Goal: Check status

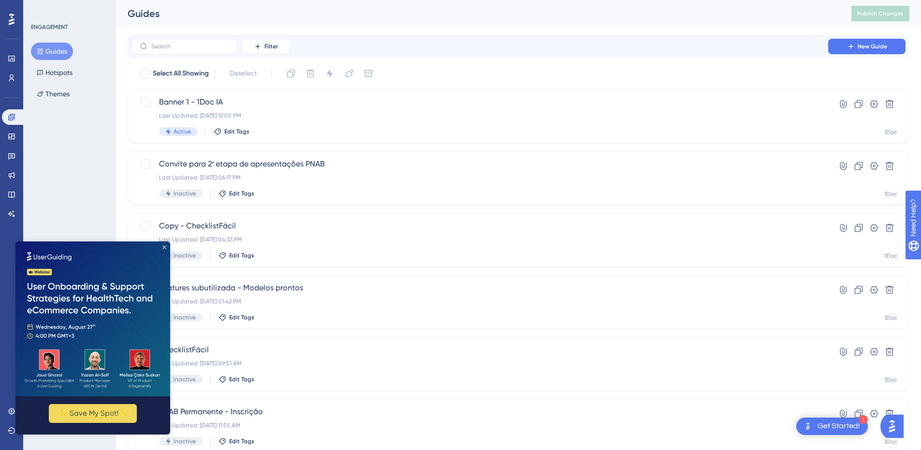
click at [163, 247] on icon "Close Preview" at bounding box center [165, 247] width 4 height 4
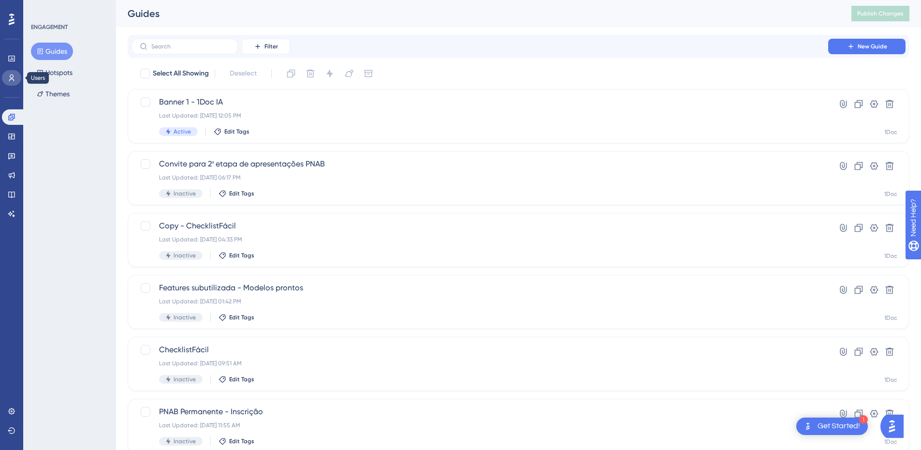
click at [9, 80] on icon at bounding box center [12, 78] width 8 height 8
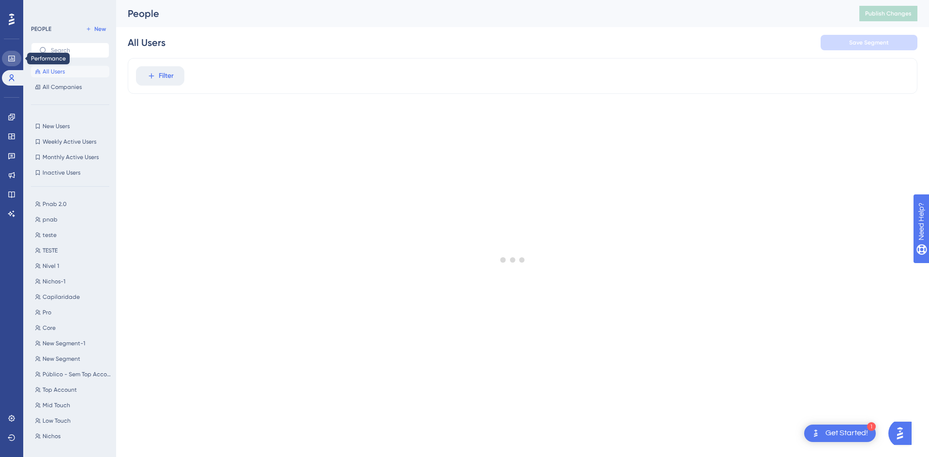
click at [8, 58] on icon at bounding box center [12, 59] width 8 height 8
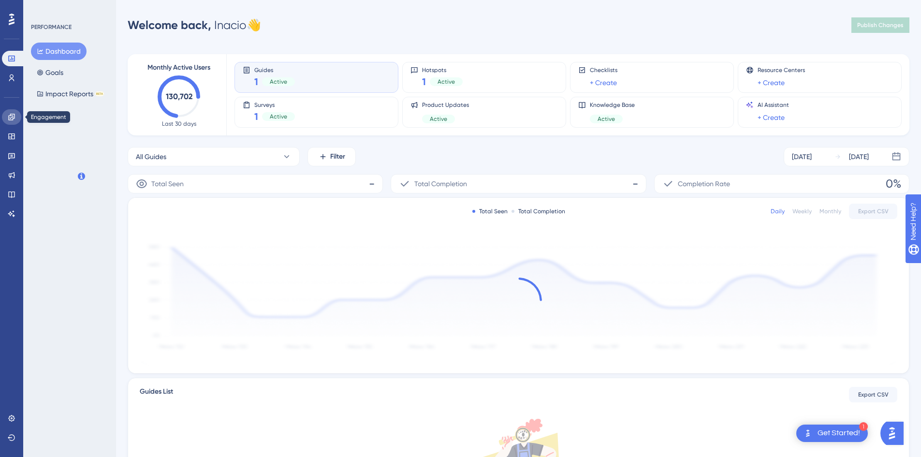
drag, startPoint x: 15, startPoint y: 123, endPoint x: 12, endPoint y: 127, distance: 5.5
click at [15, 123] on link at bounding box center [11, 116] width 19 height 15
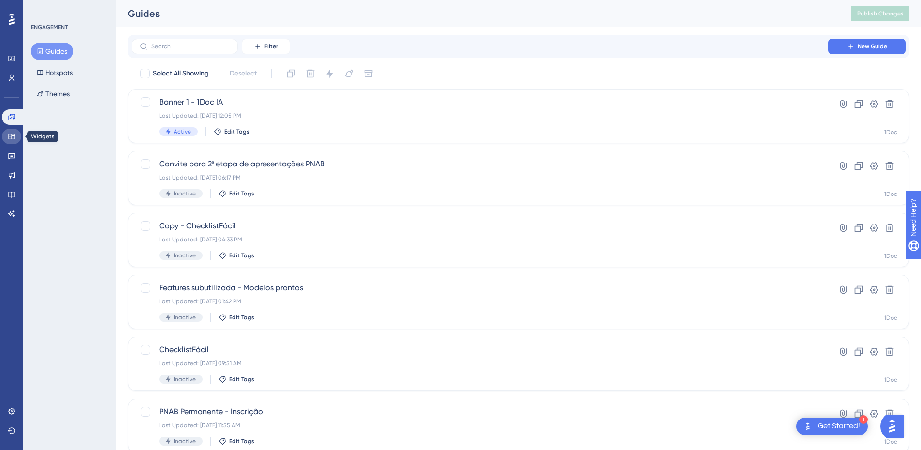
click at [6, 139] on link at bounding box center [11, 136] width 19 height 15
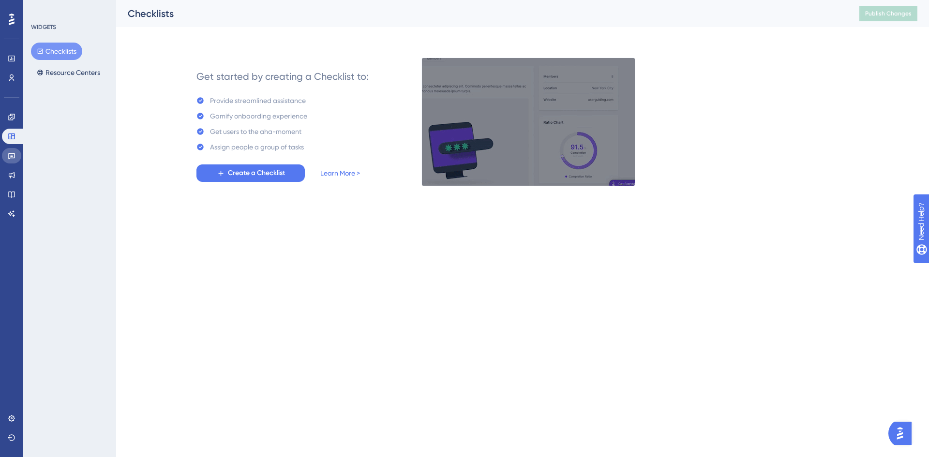
click at [6, 158] on link at bounding box center [11, 155] width 19 height 15
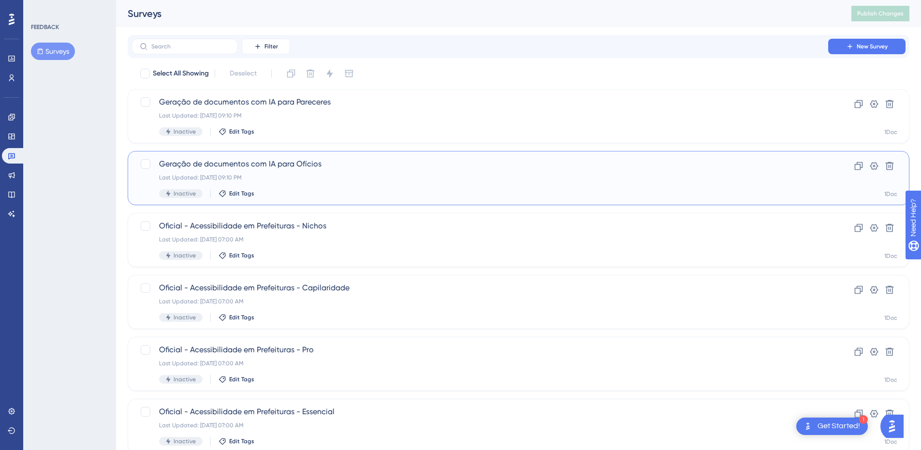
click at [322, 167] on span "Geração de documentos com IA para Ofícios" at bounding box center [480, 164] width 642 height 12
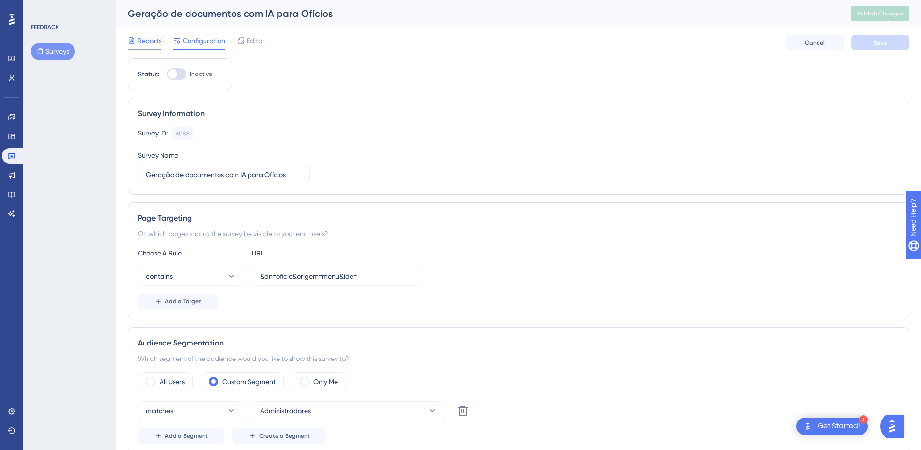
click at [148, 45] on span "Reports" at bounding box center [149, 41] width 24 height 12
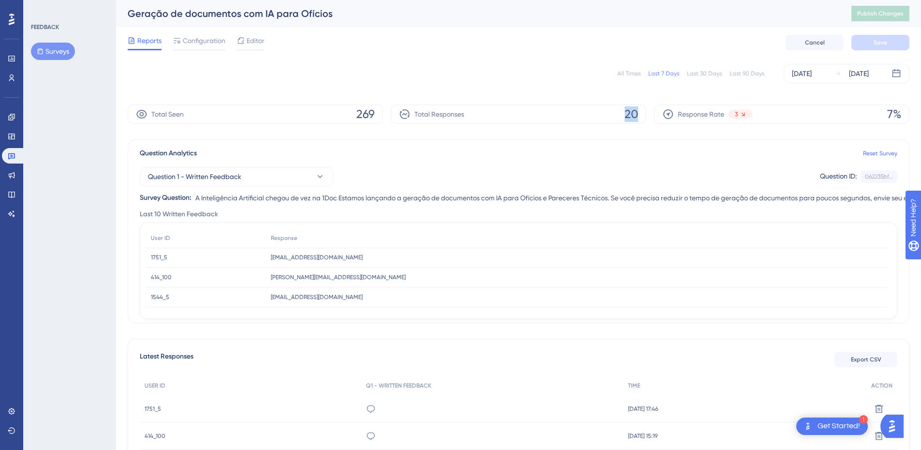
click at [661, 116] on div "Total Seen 269 Total Responses 20 Response Rate 3 7%" at bounding box center [519, 113] width 782 height 19
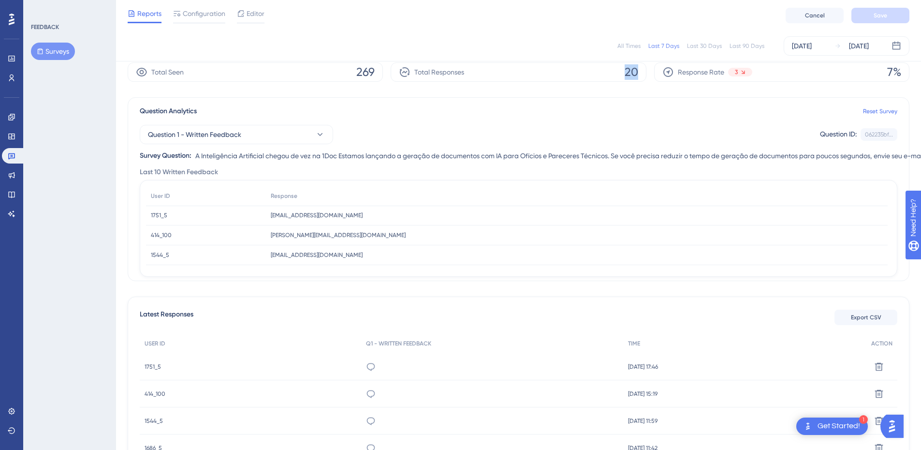
scroll to position [97, 0]
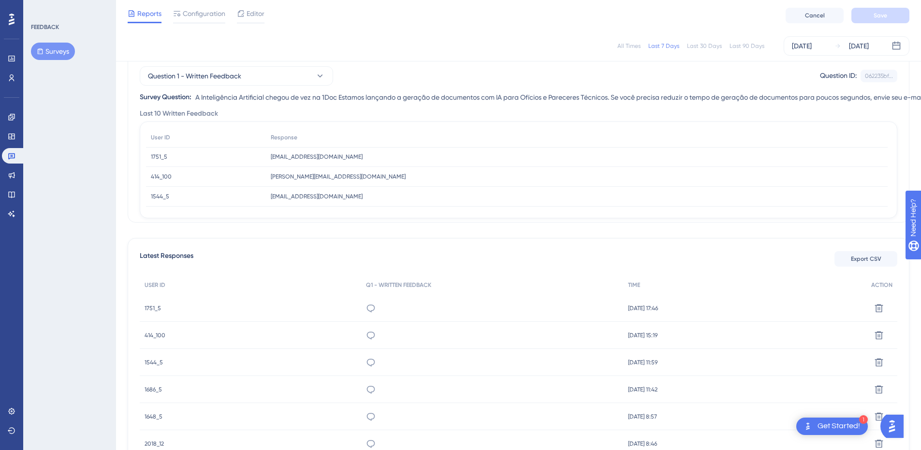
click at [155, 307] on span "1751_5" at bounding box center [153, 308] width 16 height 8
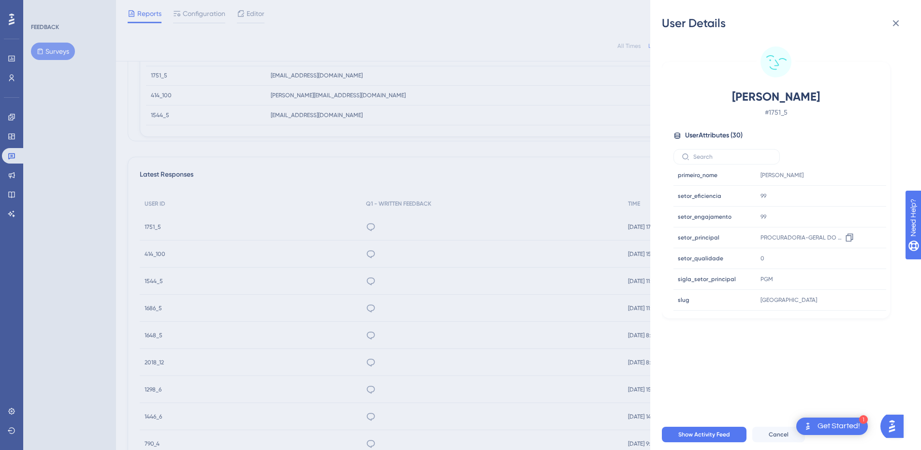
scroll to position [193, 0]
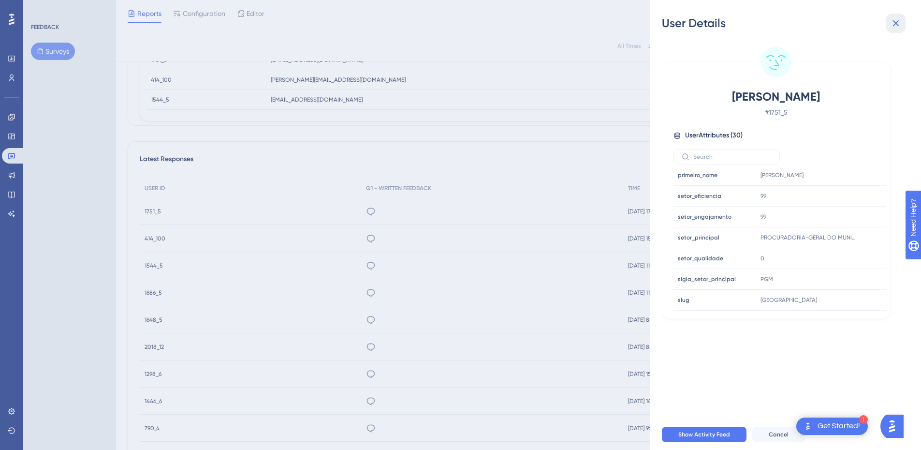
click at [893, 20] on icon at bounding box center [896, 23] width 12 height 12
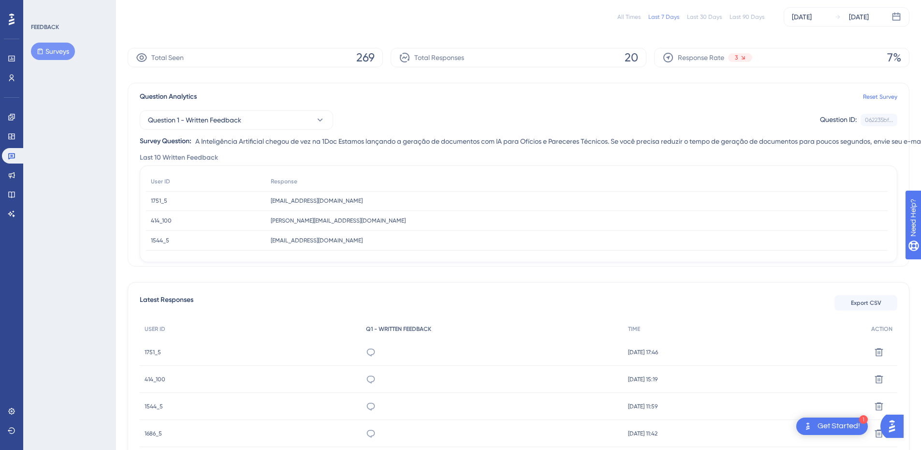
scroll to position [0, 0]
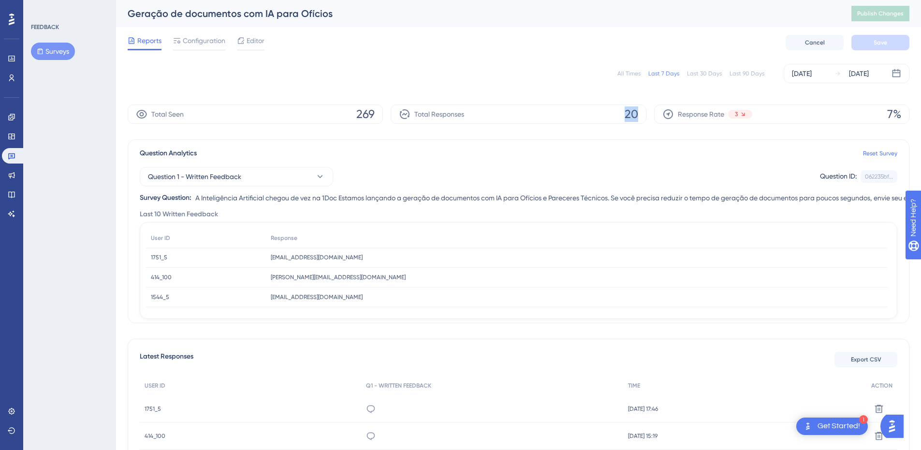
drag, startPoint x: 622, startPoint y: 111, endPoint x: 654, endPoint y: 116, distance: 32.8
click at [655, 112] on div "Total Seen 269 Total Responses 20 Response Rate 3 7%" at bounding box center [519, 113] width 782 height 19
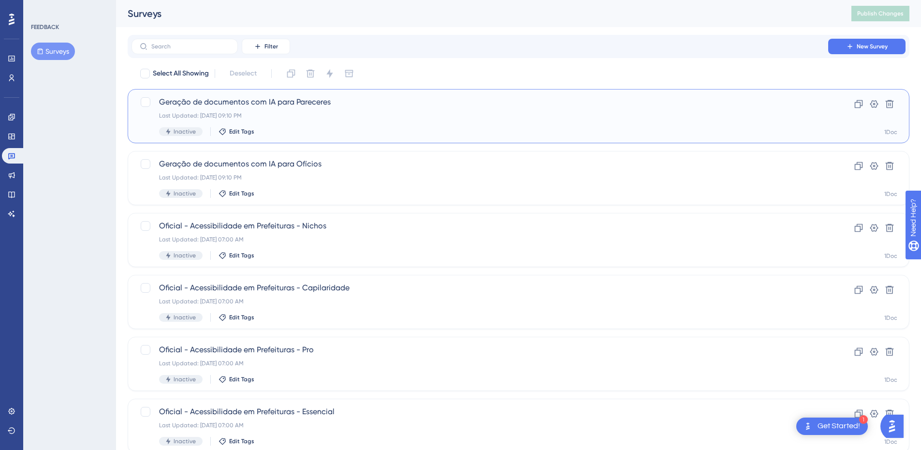
click at [333, 106] on span "Geração de documentos com IA para Pareceres" at bounding box center [480, 102] width 642 height 12
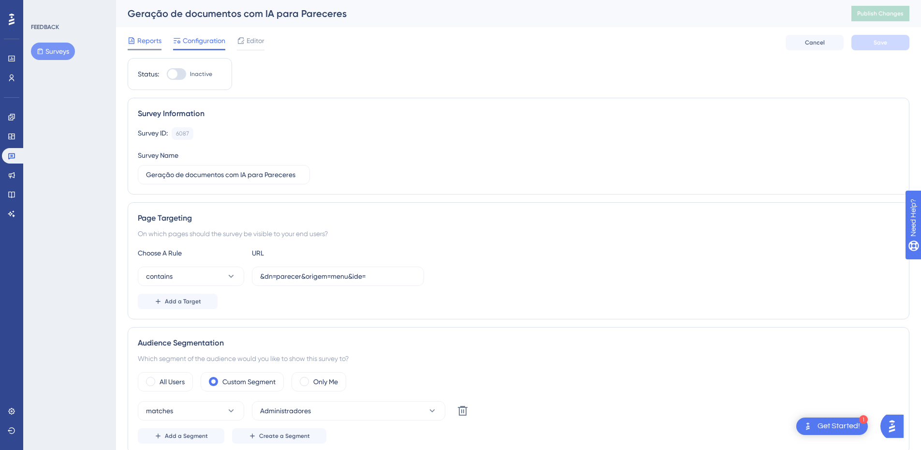
click at [148, 41] on span "Reports" at bounding box center [149, 41] width 24 height 12
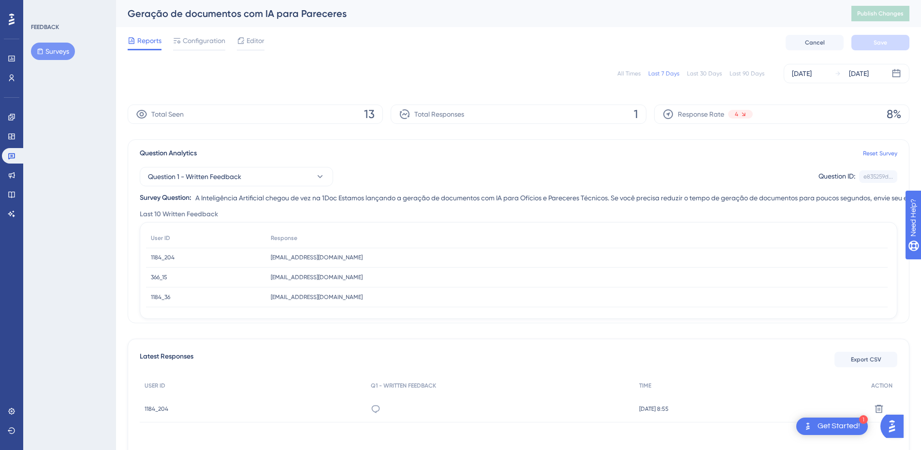
drag, startPoint x: 612, startPoint y: 114, endPoint x: 660, endPoint y: 127, distance: 50.1
click at [664, 121] on div "Total Seen 13 Total Responses 1 Response Rate 4 8%" at bounding box center [519, 113] width 782 height 19
click at [620, 132] on div "All Times Last 7 Days Last 30 Days Last 90 Days [DATE] [DATE] Total Seen 13 Tot…" at bounding box center [519, 271] width 782 height 427
